Goal: Task Accomplishment & Management: Use online tool/utility

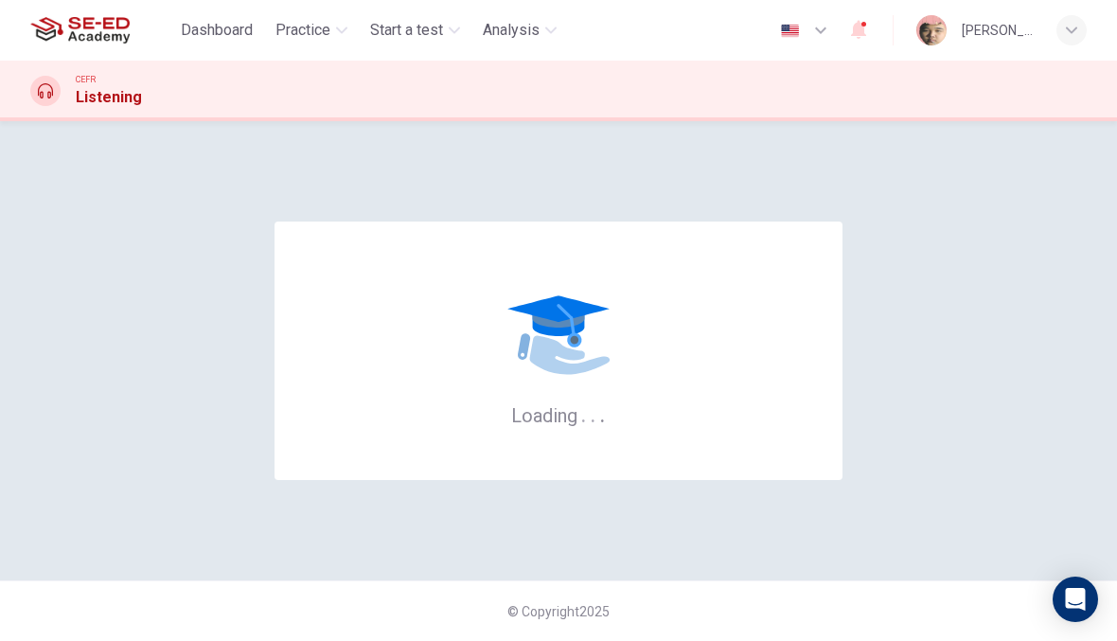
click at [330, 412] on div "Loading . . ." at bounding box center [559, 351] width 568 height 258
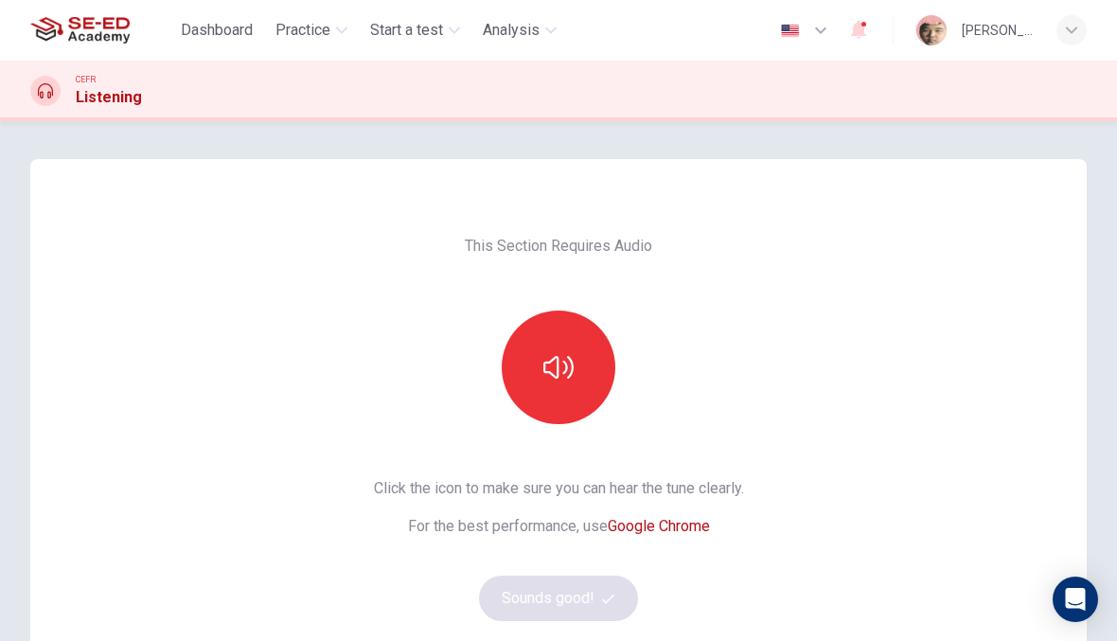
click at [564, 382] on icon "button" at bounding box center [559, 367] width 30 height 30
click at [588, 604] on button "Sounds good!" at bounding box center [558, 598] width 159 height 45
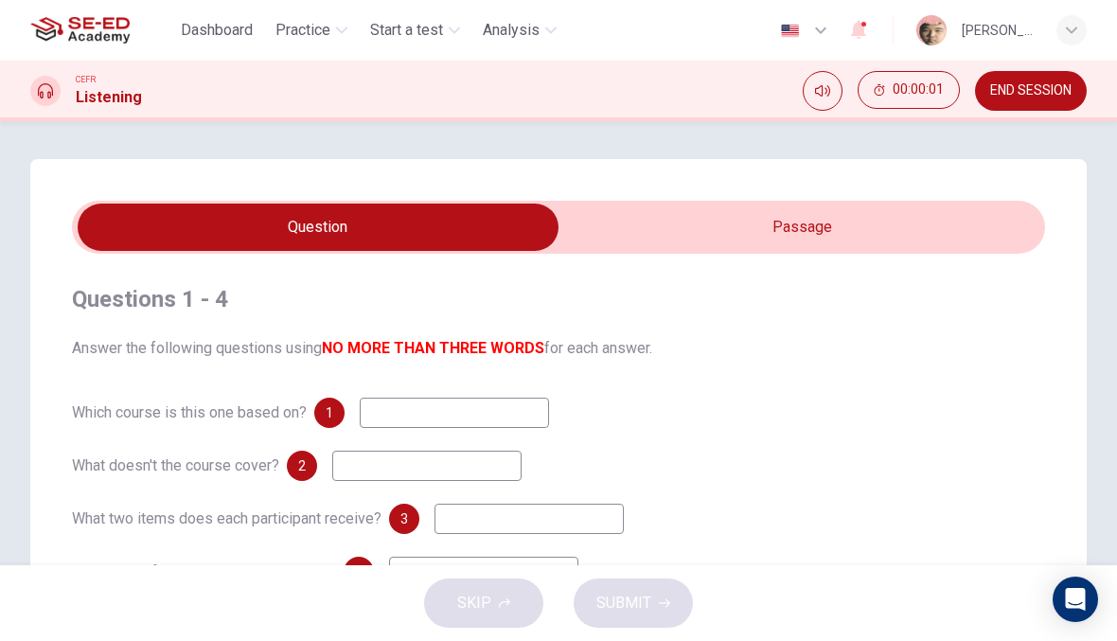
click at [744, 200] on div "Questions 1 - 4 Answer the following questions using NO MORE THAN THREE WORDS f…" at bounding box center [558, 539] width 1057 height 761
click at [410, 422] on input at bounding box center [454, 413] width 189 height 30
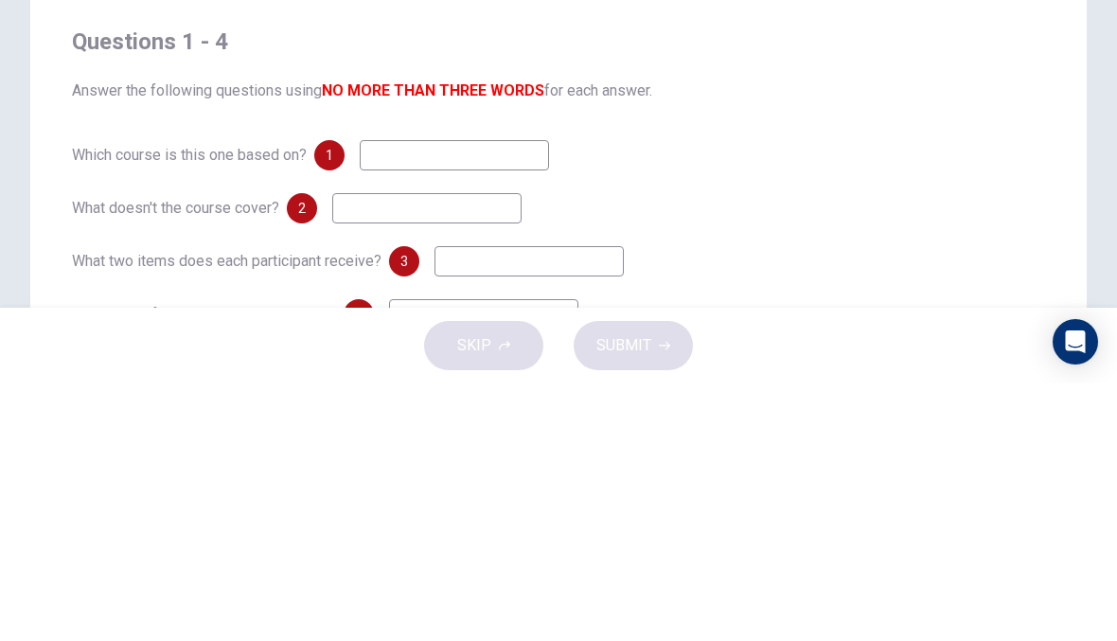
click at [802, 337] on span "Answer the following questions using NO MORE THAN THREE WORDS for each answer." at bounding box center [558, 348] width 973 height 23
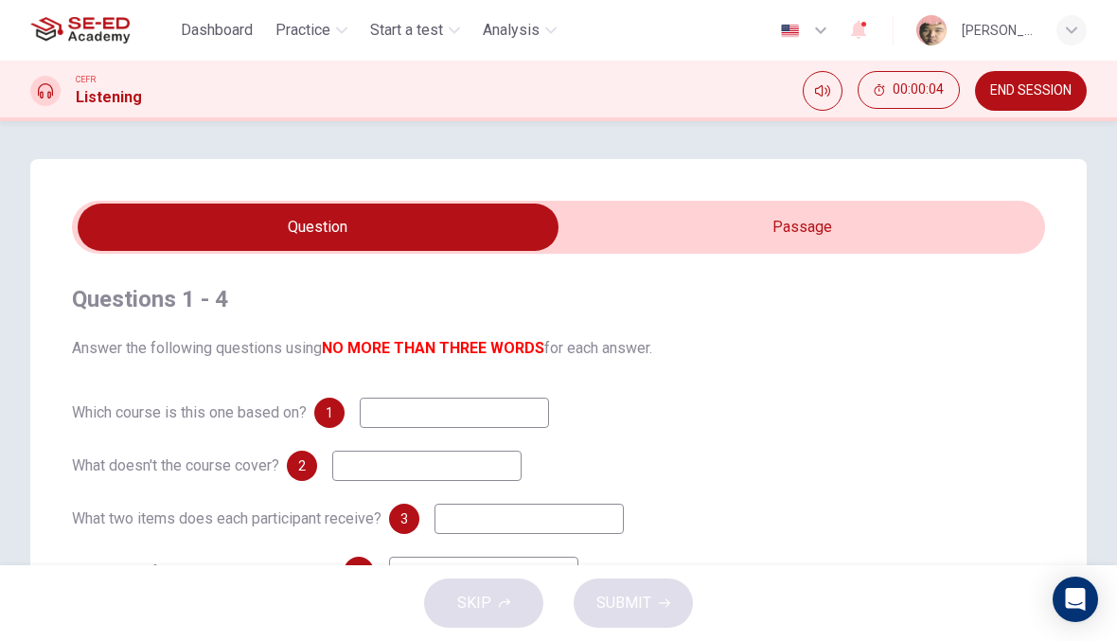
click at [754, 221] on input "checkbox" at bounding box center [318, 227] width 1460 height 47
checkbox input "true"
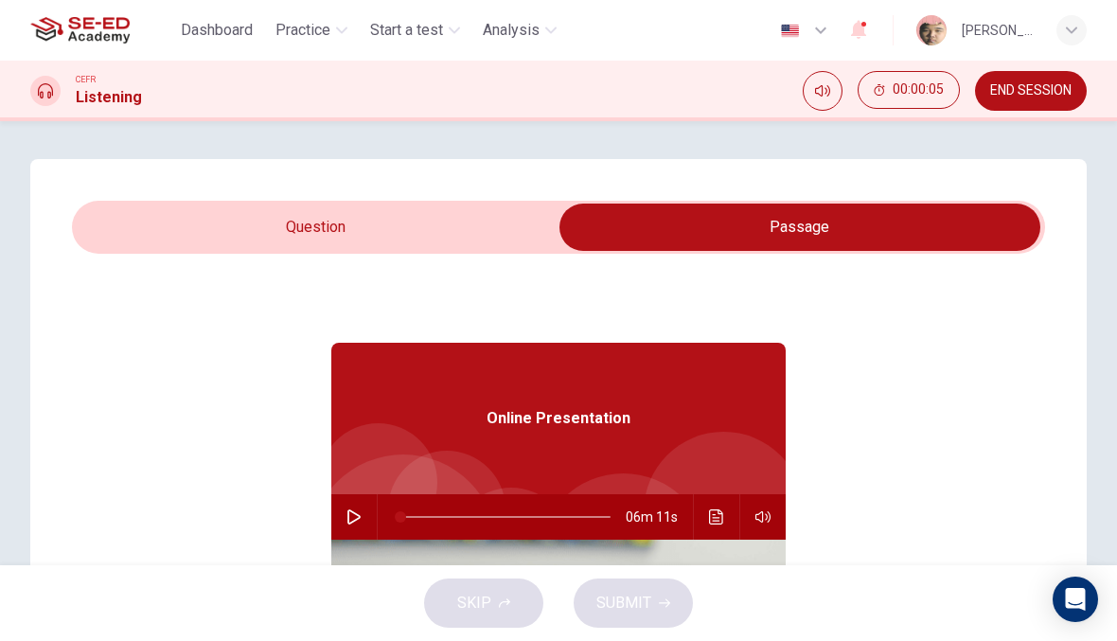
click at [366, 514] on button "button" at bounding box center [354, 516] width 30 height 45
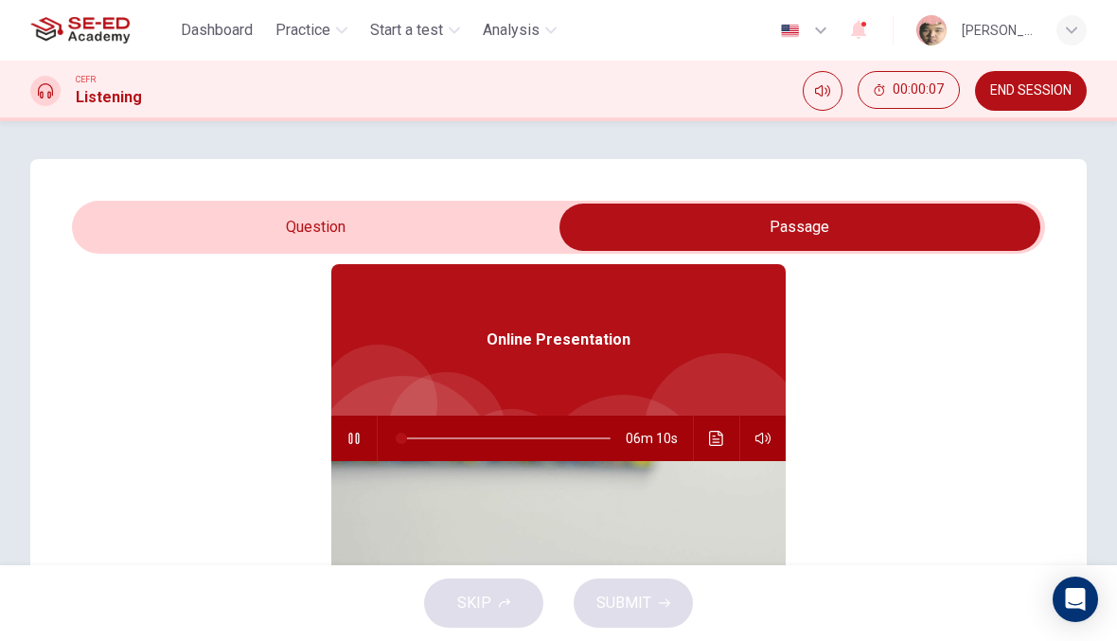
type input "1"
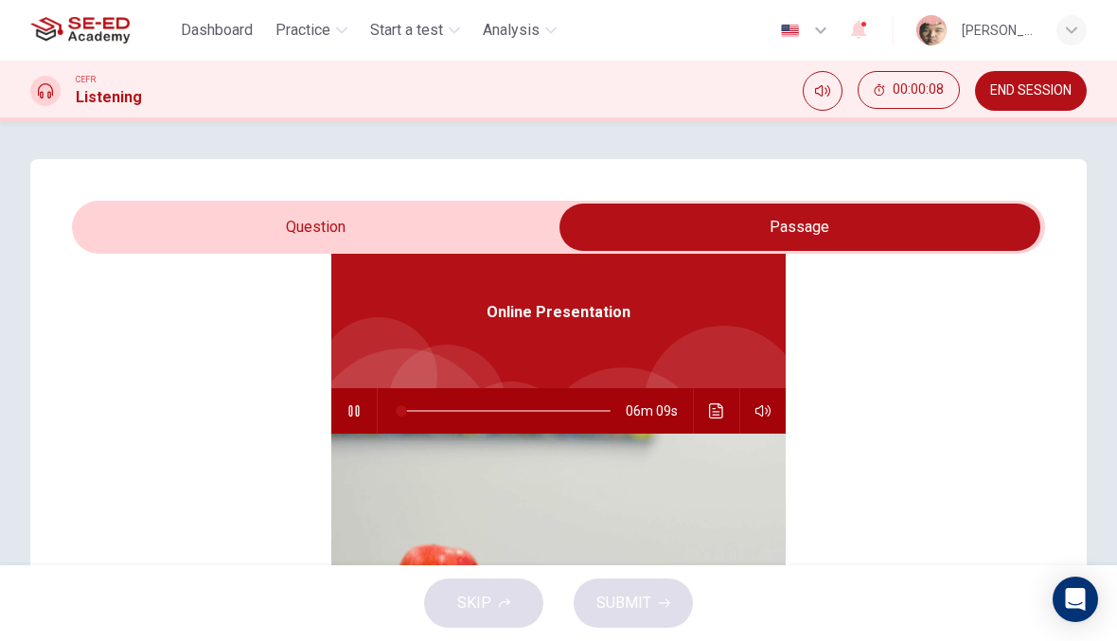
scroll to position [106, 0]
click at [151, 249] on input "checkbox" at bounding box center [800, 227] width 1460 height 47
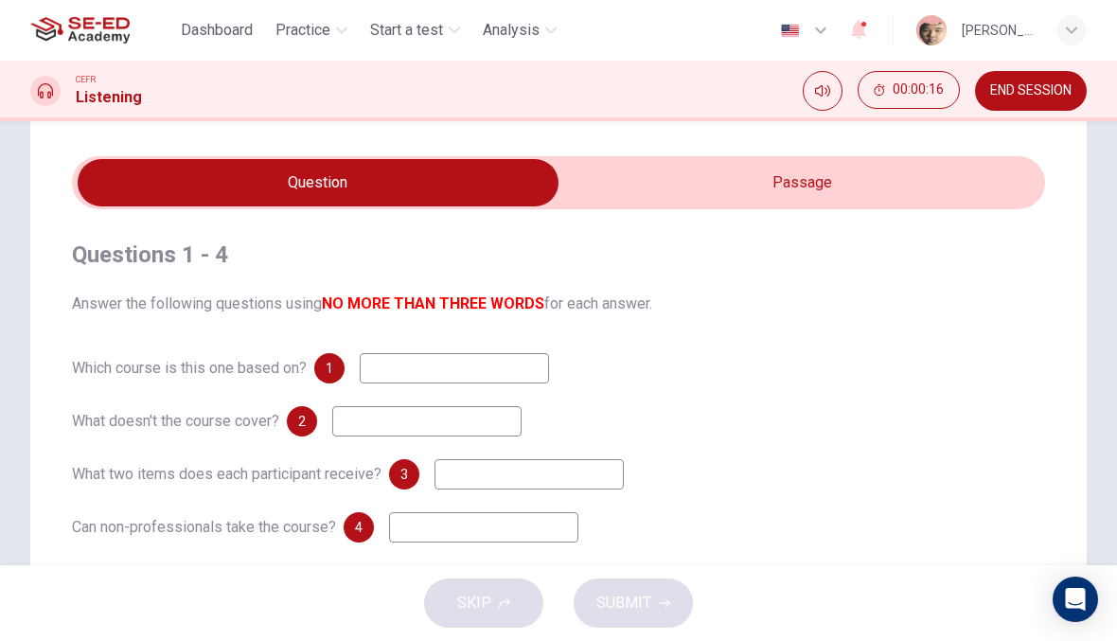
scroll to position [45, 0]
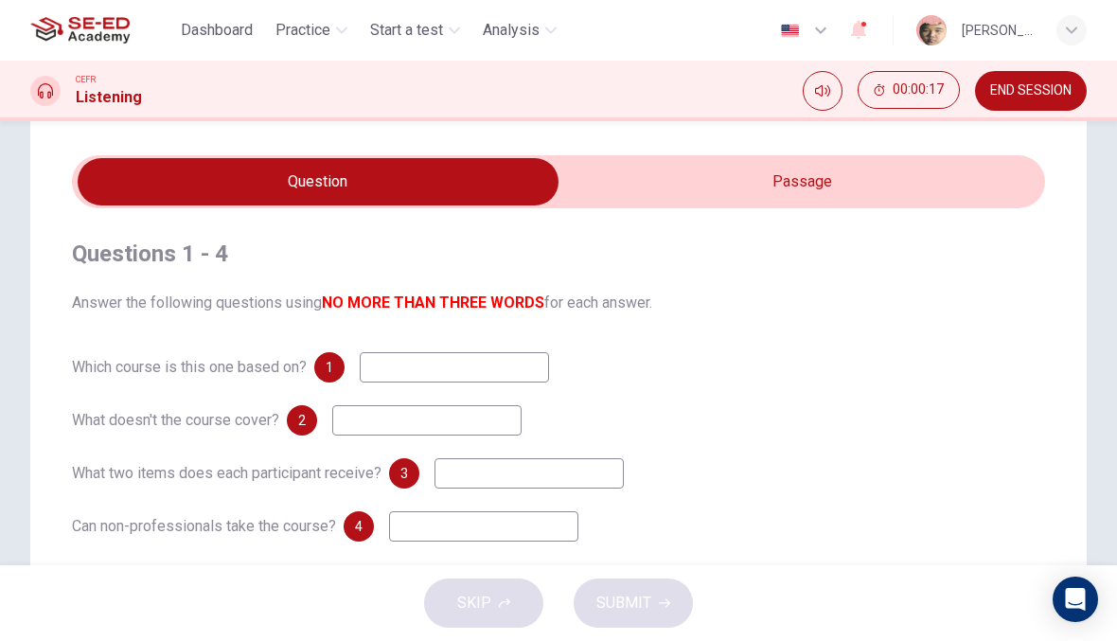
click at [827, 198] on input "checkbox" at bounding box center [318, 181] width 1460 height 47
checkbox input "true"
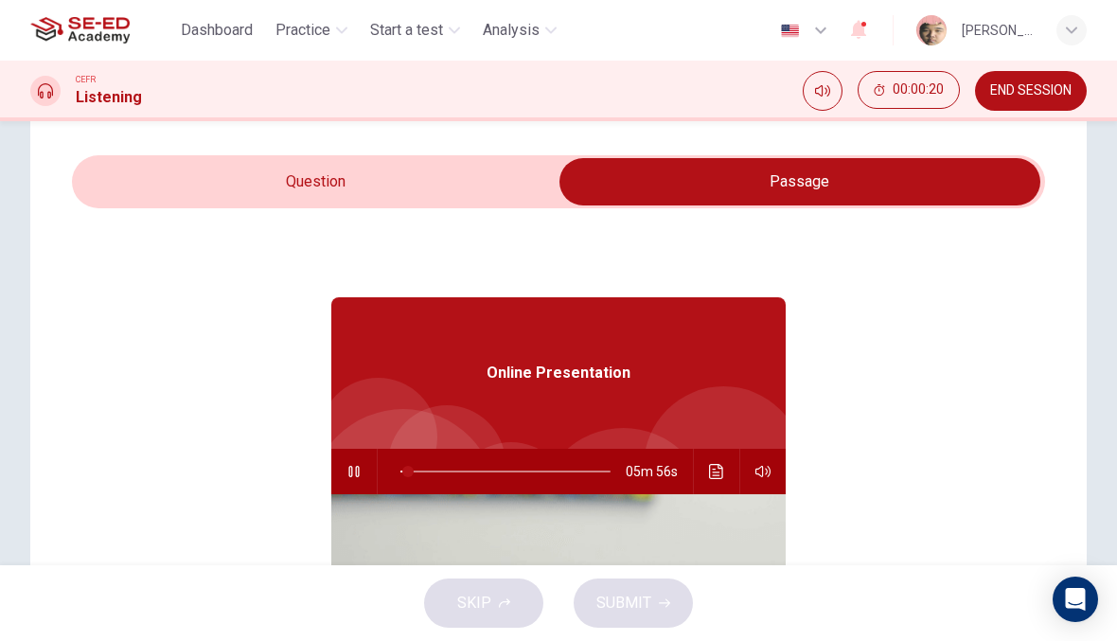
type input "4"
click at [251, 167] on input "checkbox" at bounding box center [800, 181] width 1460 height 47
checkbox input "false"
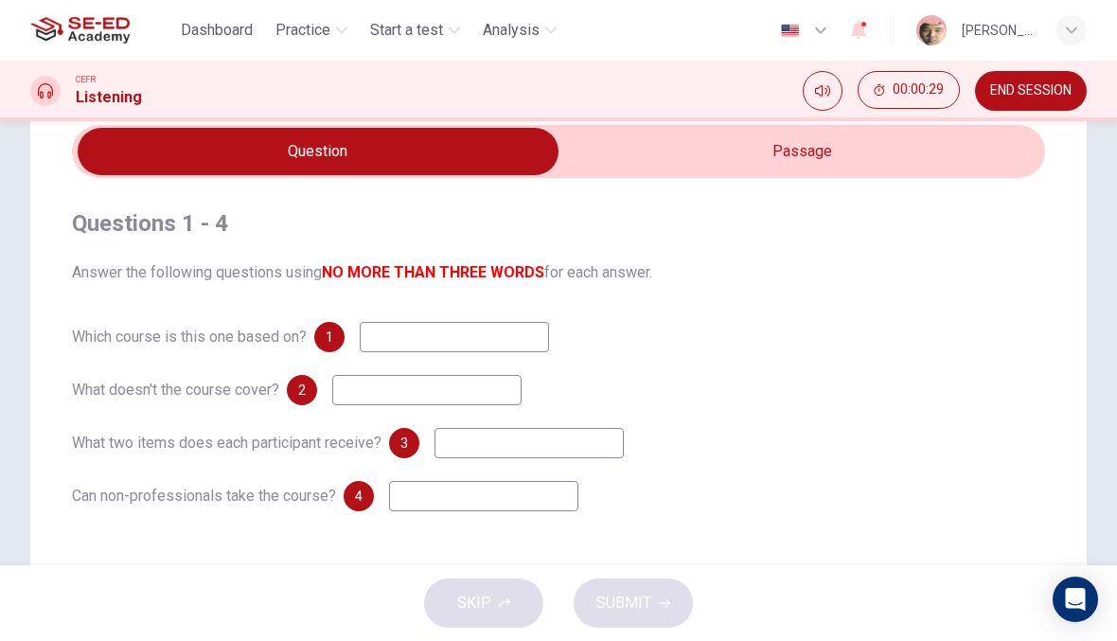
scroll to position [75, 0]
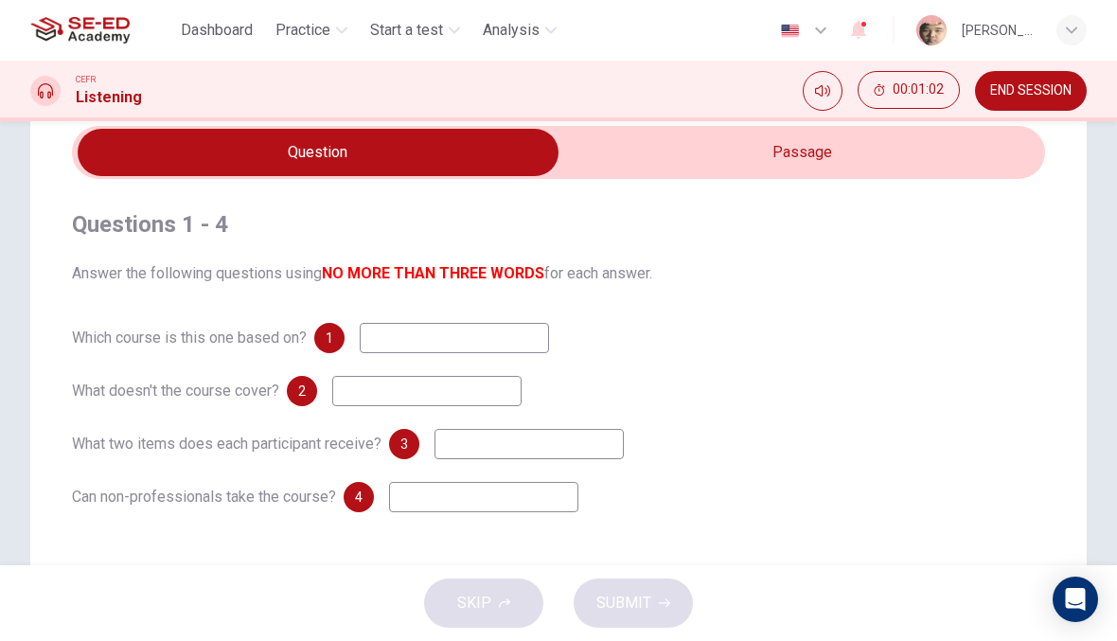
click at [1020, 84] on span "END SESSION" at bounding box center [1030, 90] width 81 height 15
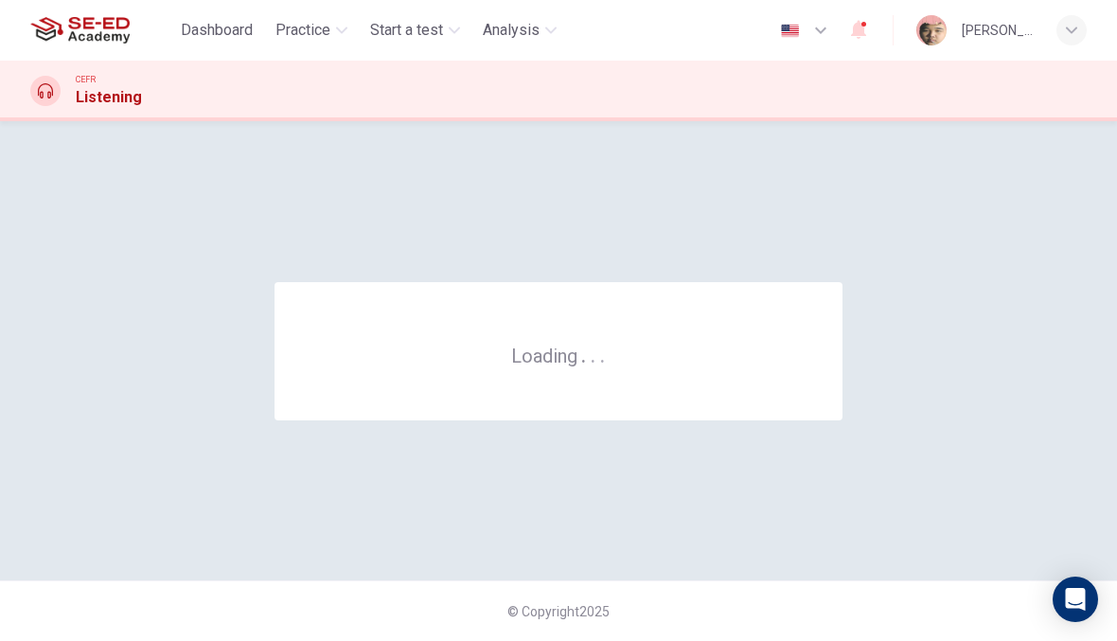
scroll to position [0, 0]
